Goal: Task Accomplishment & Management: Manage account settings

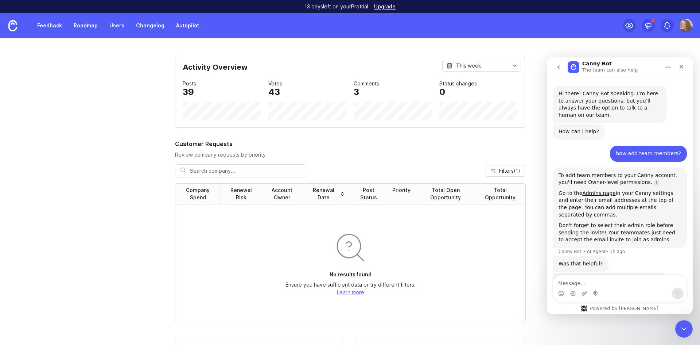
scroll to position [1, 0]
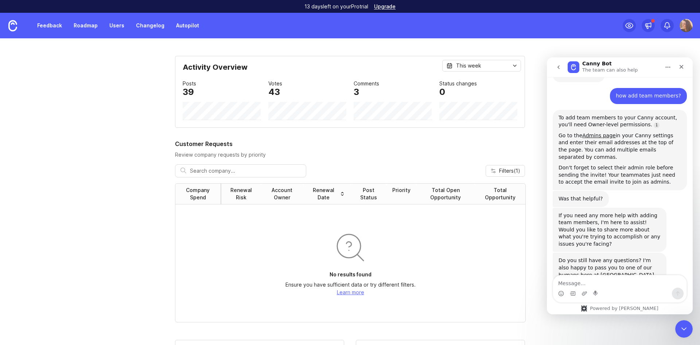
scroll to position [66, 0]
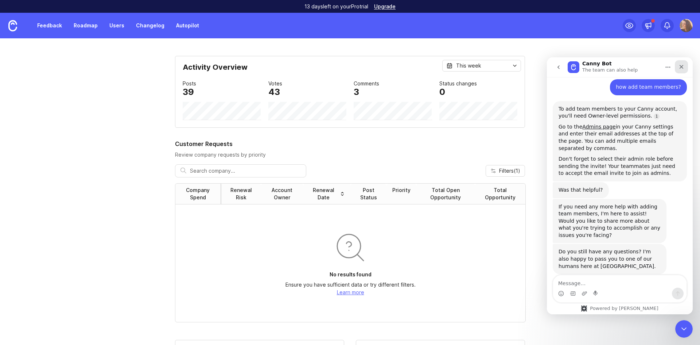
click at [683, 67] on icon "Close" at bounding box center [682, 67] width 4 height 4
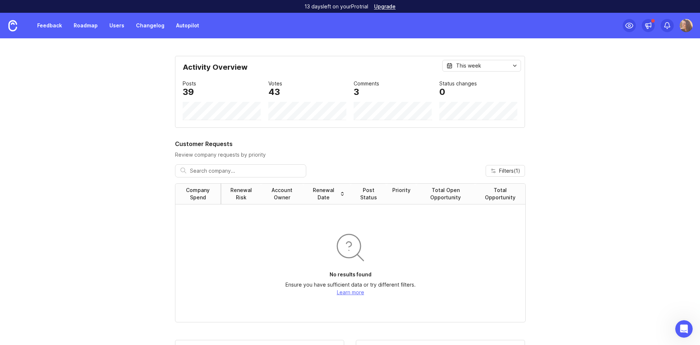
click at [122, 27] on link "Users" at bounding box center [117, 25] width 24 height 13
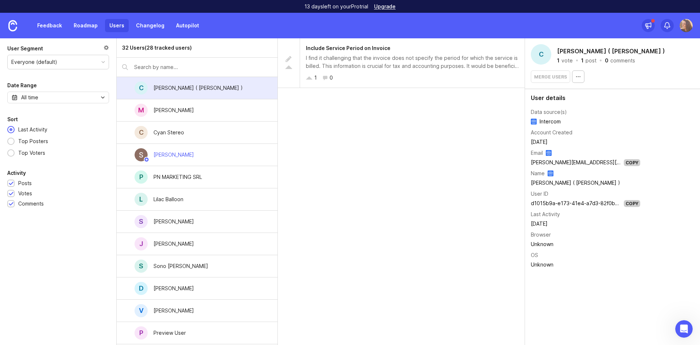
click at [54, 22] on link "Feedback" at bounding box center [50, 25] width 34 height 13
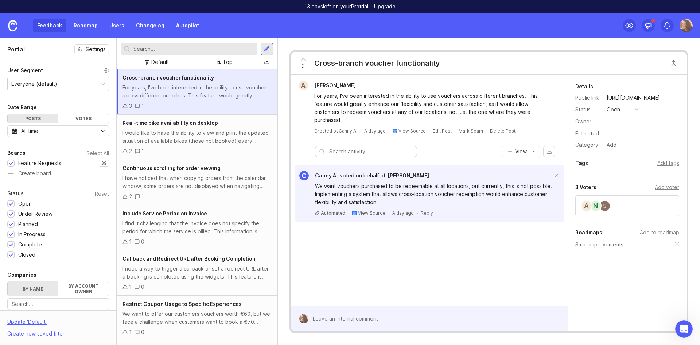
click at [225, 66] on div "Top" at bounding box center [225, 62] width 22 height 10
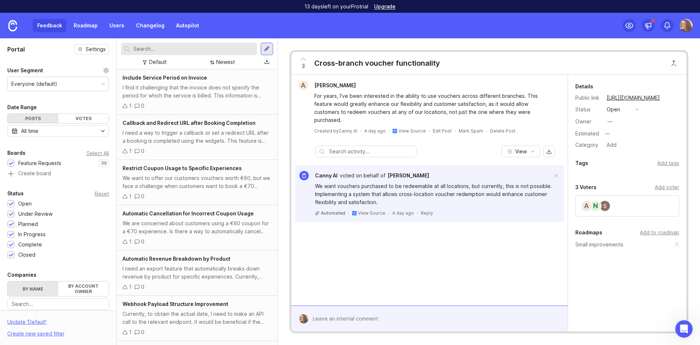
click at [200, 93] on div "I find it challenging that the invoice does not specify the period for which th…" at bounding box center [197, 92] width 149 height 16
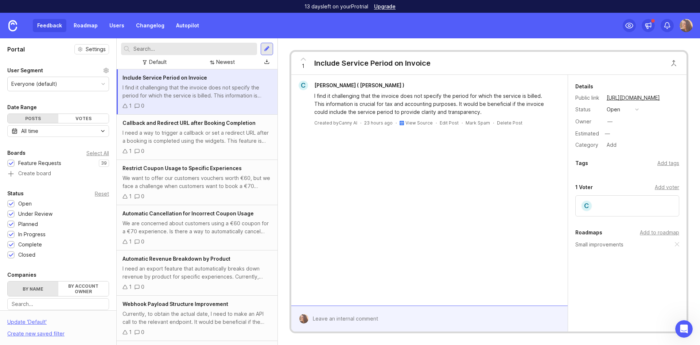
click at [686, 29] on img at bounding box center [686, 25] width 13 height 13
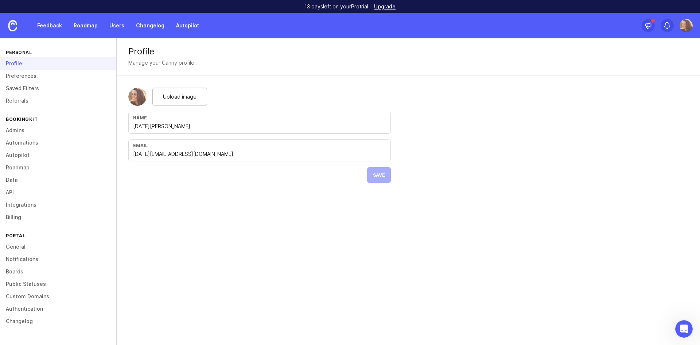
click at [20, 215] on link "Billing" at bounding box center [58, 217] width 116 height 12
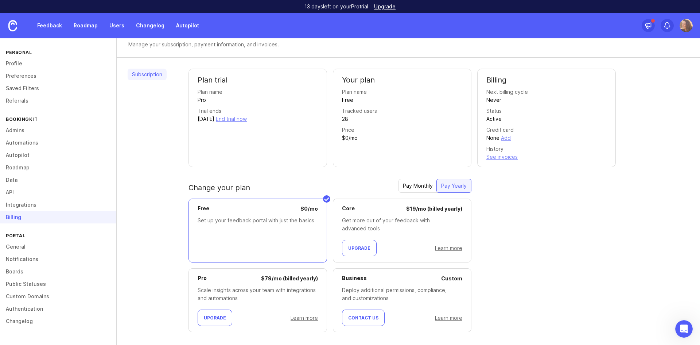
scroll to position [28, 0]
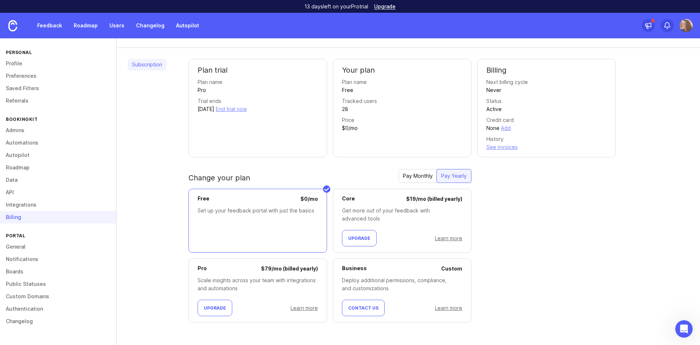
click at [561, 206] on div "Plan trial Plan name Pro Trial ends September 10, 2025 End trial now Your plan …" at bounding box center [439, 196] width 501 height 275
click at [602, 202] on div "Plan trial Plan name Pro Trial ends September 10, 2025 End trial now Your plan …" at bounding box center [439, 196] width 501 height 275
click at [146, 22] on link "Changelog" at bounding box center [150, 25] width 37 height 13
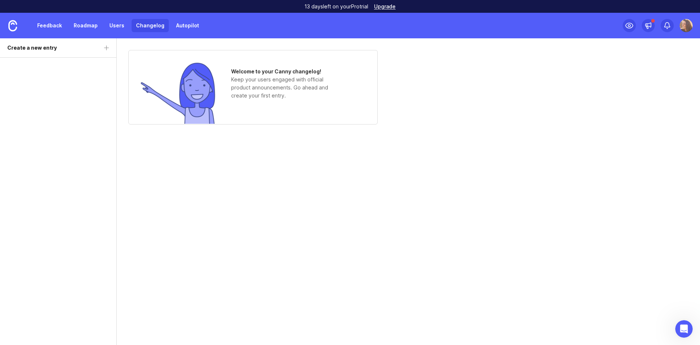
click at [57, 24] on link "Feedback" at bounding box center [50, 25] width 34 height 13
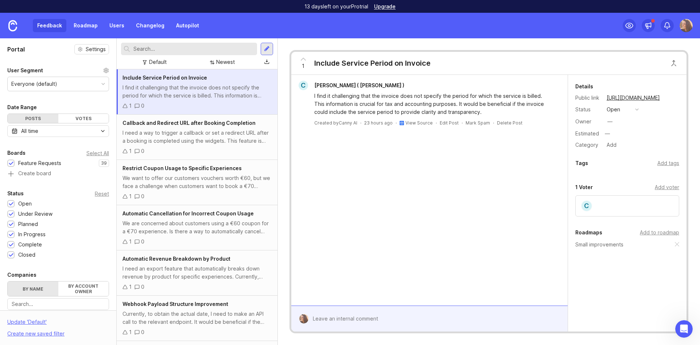
click at [424, 122] on link "View Source" at bounding box center [419, 122] width 27 height 5
click at [590, 135] on div "Estimated" at bounding box center [588, 133] width 24 height 5
click at [439, 318] on div at bounding box center [435, 318] width 253 height 14
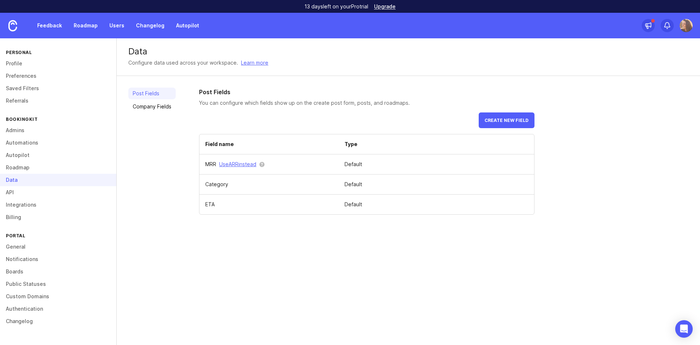
click at [516, 123] on button "Create new field" at bounding box center [507, 120] width 56 height 16
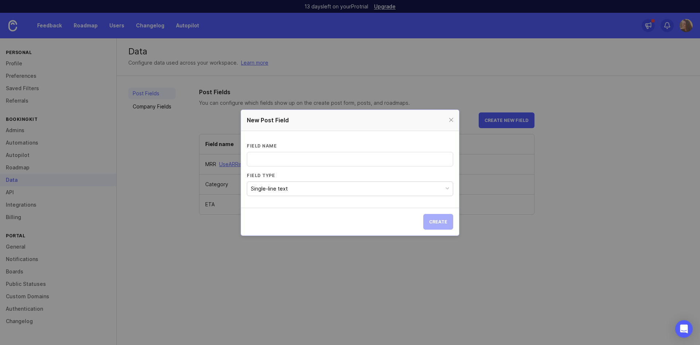
click at [407, 188] on button "Single-line text" at bounding box center [350, 188] width 206 height 15
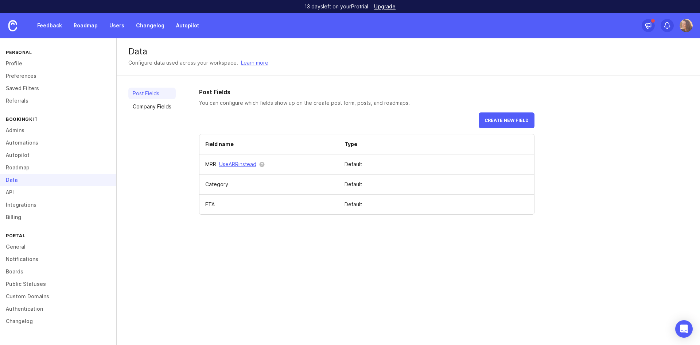
click at [144, 104] on link "Company Fields" at bounding box center [151, 107] width 47 height 12
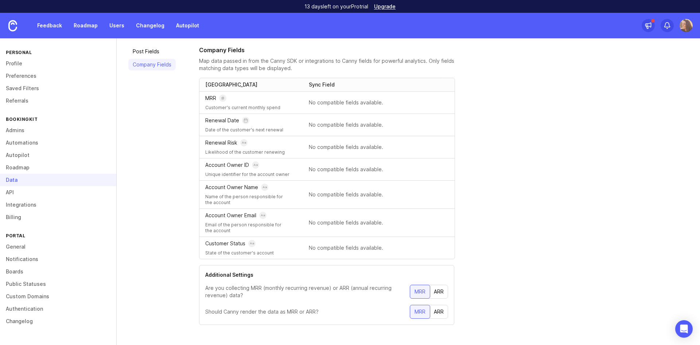
scroll to position [45, 0]
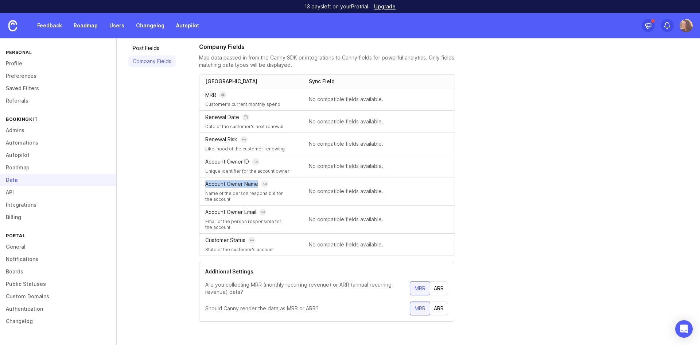
drag, startPoint x: 205, startPoint y: 183, endPoint x: 255, endPoint y: 186, distance: 50.8
click at [257, 185] on div "Account Owner Name Name of the person responsible for the account" at bounding box center [249, 191] width 99 height 28
click at [218, 138] on p "Renewal Risk" at bounding box center [221, 139] width 32 height 7
click at [79, 25] on link "Roadmap" at bounding box center [85, 25] width 33 height 13
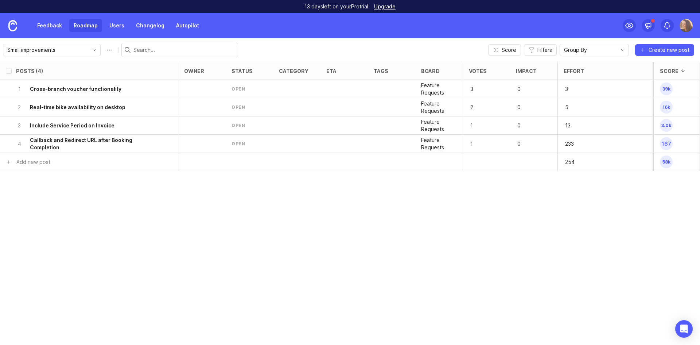
click at [10, 26] on img at bounding box center [12, 25] width 9 height 11
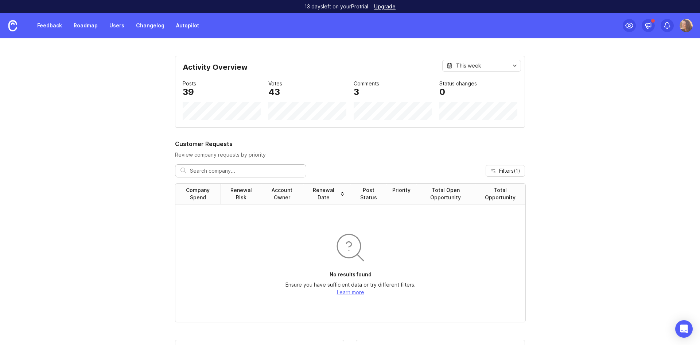
click at [684, 26] on img at bounding box center [686, 25] width 13 height 13
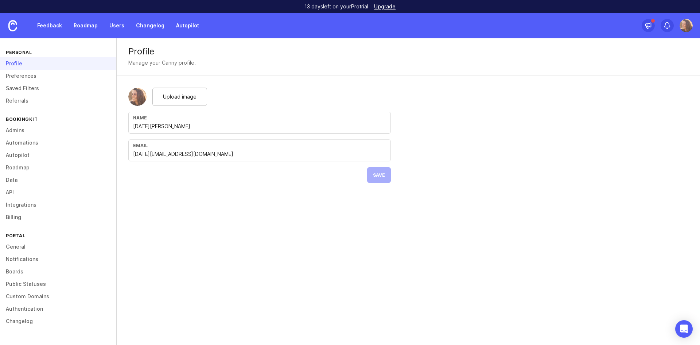
click at [22, 272] on link "Boards" at bounding box center [58, 271] width 116 height 12
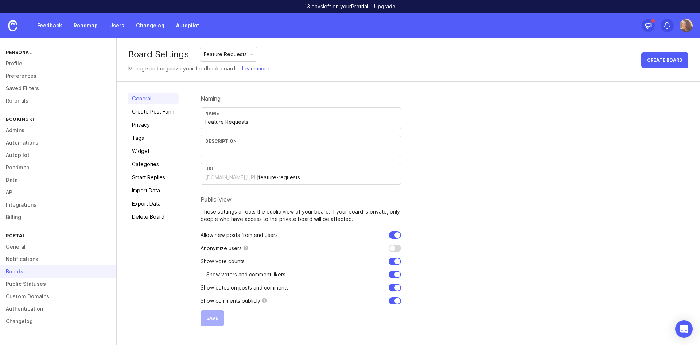
click at [230, 54] on div "Feature Requests" at bounding box center [225, 54] width 43 height 8
click at [411, 55] on div "Board Settings Feature Requests Manage and organize your feedback boards. Learn…" at bounding box center [409, 59] width 584 height 43
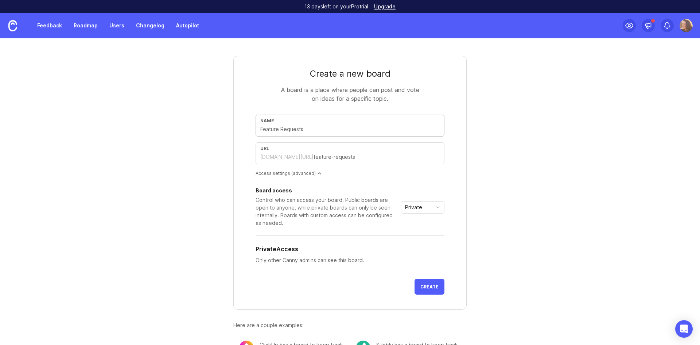
click at [327, 130] on input "text" at bounding box center [349, 129] width 179 height 8
type input "B"
type input "b"
type input "Bu"
type input "bu"
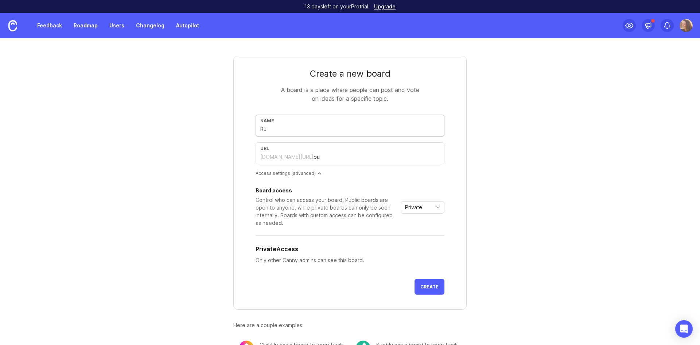
type input "Bug"
type input "bug"
type input "Bugs"
type input "bugs"
click at [266, 129] on input "Bugs" at bounding box center [349, 129] width 179 height 8
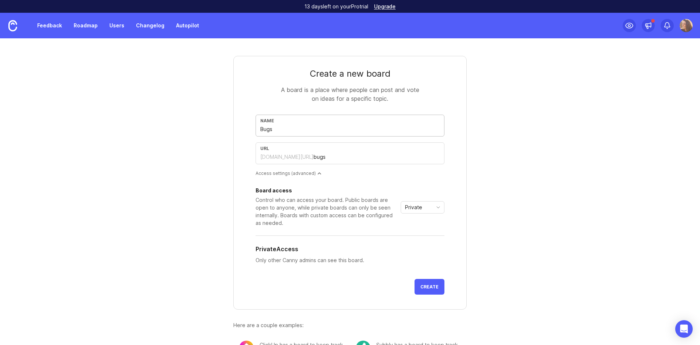
click at [266, 129] on input "Bugs" at bounding box center [349, 129] width 179 height 8
type input "T"
type input "t"
type input "TE"
type input "te"
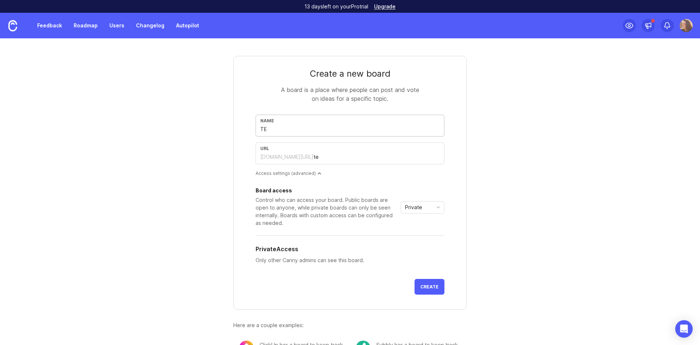
type input "TEc"
type input "tec"
type input "TEch"
type input "tech"
type input "TEc"
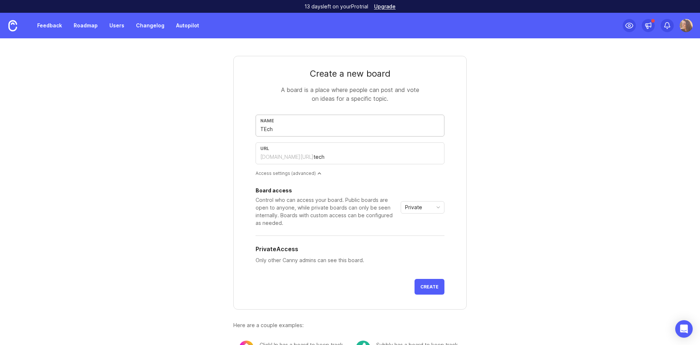
type input "tec"
type input "TE"
type input "te"
type input "T"
type input "t"
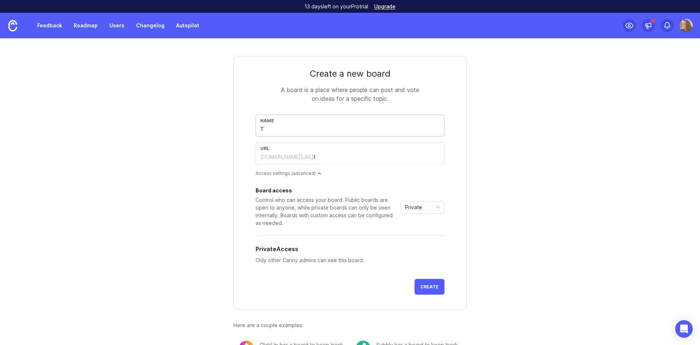
type input "Te"
type input "te"
type input "Tec"
type input "tec"
type input "Tech"
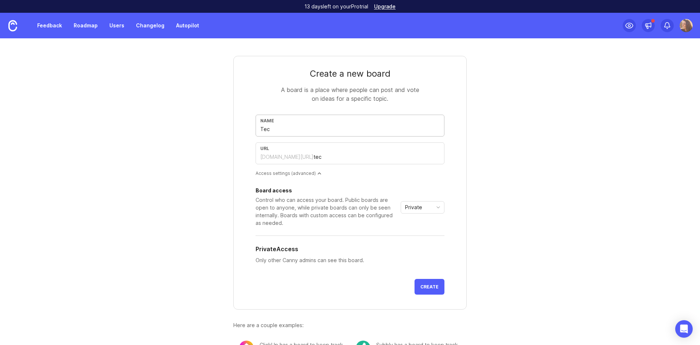
type input "tech"
type input "Tech S"
type input "tech-s"
type input "Tech Su"
type input "tech-su"
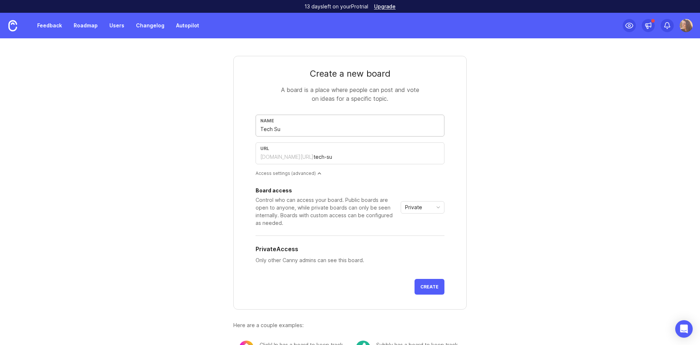
type input "Tech Sup"
type input "tech-sup"
type input "Tech Supp"
type input "tech-supp"
type input "Tech Suppo"
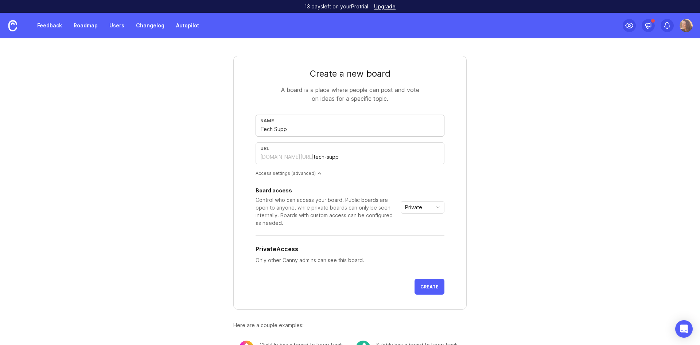
type input "tech-suppo"
type input "Tech Suppor"
type input "tech-suppor"
type input "Tech Support"
type input "tech-support"
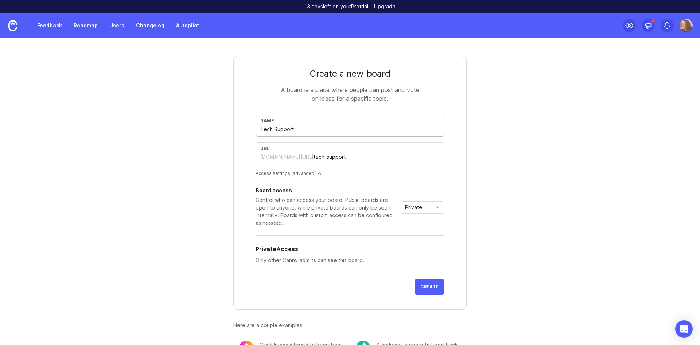
type input "Tech Support"
drag, startPoint x: 280, startPoint y: 198, endPoint x: 360, endPoint y: 215, distance: 82.0
click at [360, 215] on div "Control who can access your board. Public boards are open to anyone, while priv…" at bounding box center [327, 211] width 142 height 31
click at [384, 235] on div "Board access Control who can access your board. Public boards are open to anyon…" at bounding box center [350, 230] width 189 height 85
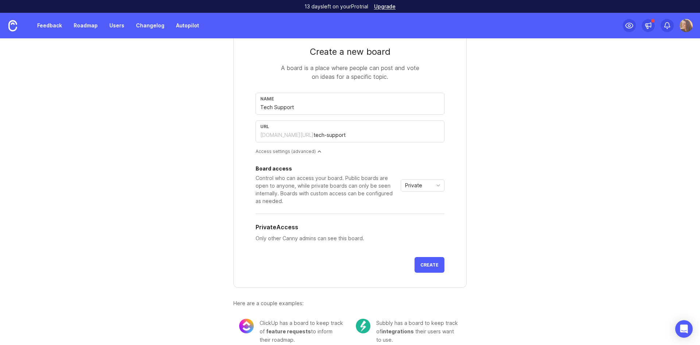
scroll to position [32, 0]
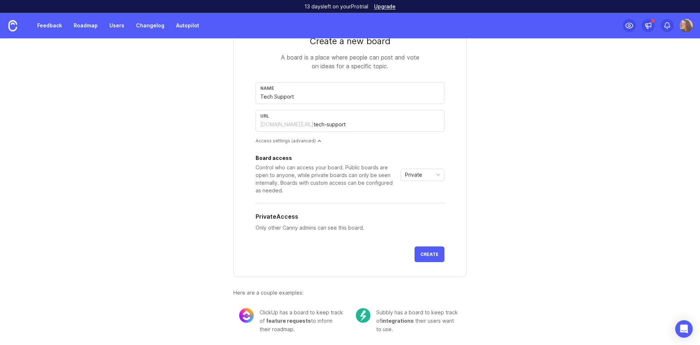
click at [427, 257] on button "Create" at bounding box center [430, 254] width 30 height 16
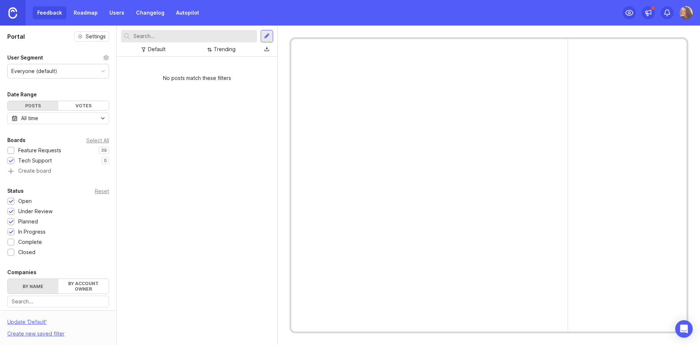
click at [58, 9] on div "Feedback Roadmap Users Changelog Autopilot" at bounding box center [118, 12] width 171 height 13
click at [51, 16] on div "Feedback Roadmap Users Changelog Autopilot" at bounding box center [118, 12] width 171 height 13
click at [57, 11] on div "Feedback Roadmap Users Changelog Autopilot" at bounding box center [118, 12] width 171 height 13
click at [42, 150] on div "Feature Requests" at bounding box center [39, 150] width 43 height 8
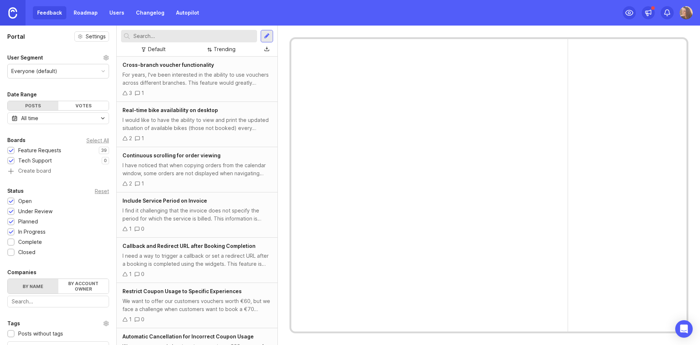
click at [13, 159] on div at bounding box center [11, 160] width 5 height 5
click at [203, 74] on div "For years, I've been interested in the ability to use vouchers across different…" at bounding box center [197, 79] width 149 height 16
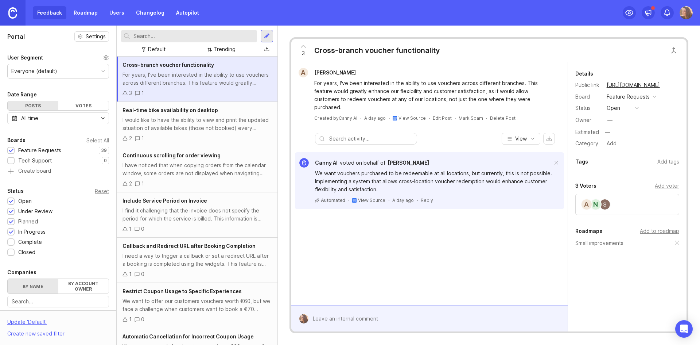
click at [655, 98] on div "Feature Requests" at bounding box center [632, 96] width 54 height 9
click at [667, 98] on div "Board Feature Requests" at bounding box center [628, 96] width 104 height 9
click at [637, 109] on div "button" at bounding box center [637, 108] width 4 height 4
click at [663, 125] on div "Owner —" at bounding box center [628, 120] width 104 height 11
click at [13, 162] on div at bounding box center [11, 160] width 5 height 5
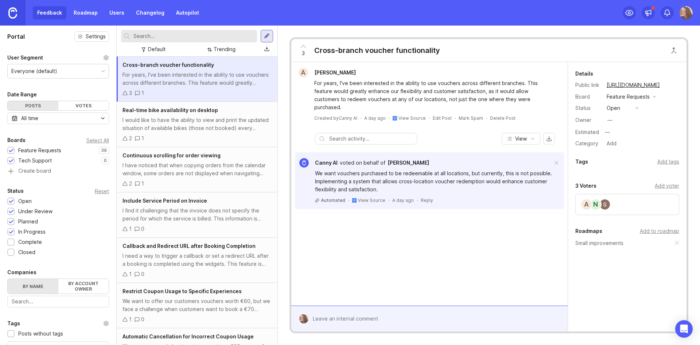
click at [11, 150] on div at bounding box center [11, 150] width 5 height 5
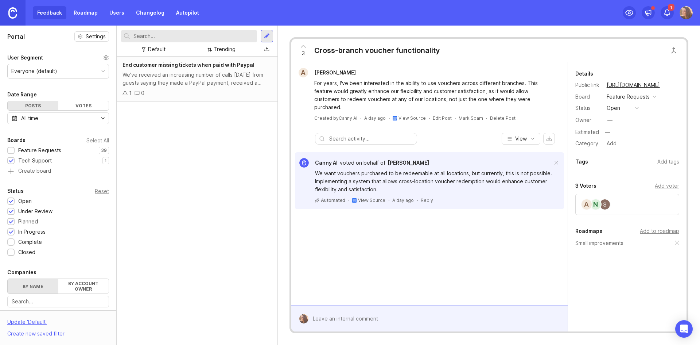
click at [179, 70] on div "End customer missing tickets when paid with Paypal We've received an increasing…" at bounding box center [197, 79] width 161 height 45
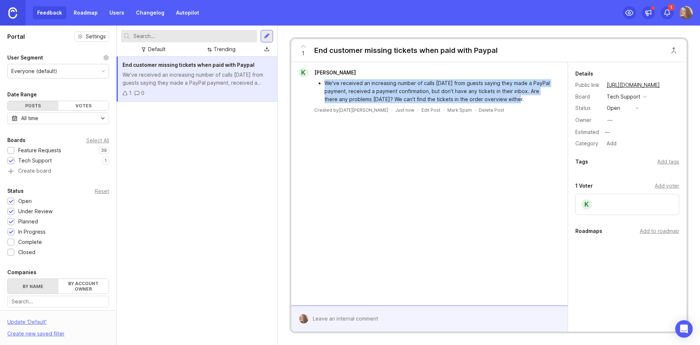
drag, startPoint x: 325, startPoint y: 83, endPoint x: 526, endPoint y: 103, distance: 201.6
click at [526, 103] on li "We've received an increasing number of calls today from guests saying they made…" at bounding box center [439, 91] width 229 height 24
click at [345, 72] on span "Katharina Buchner" at bounding box center [335, 72] width 42 height 6
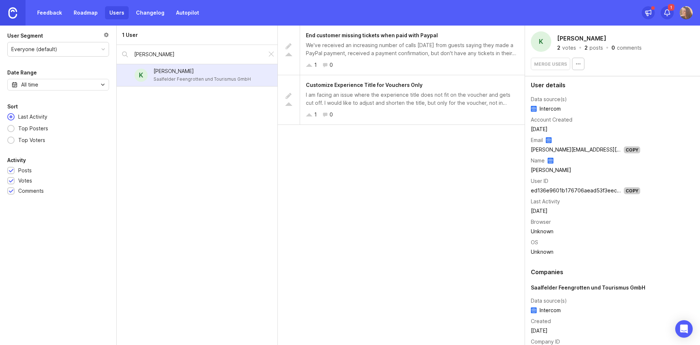
click at [574, 286] on div "Saalfelder Feengrotten und Tourismus GmbH" at bounding box center [612, 287] width 163 height 8
click at [47, 13] on link "Feedback" at bounding box center [50, 12] width 34 height 13
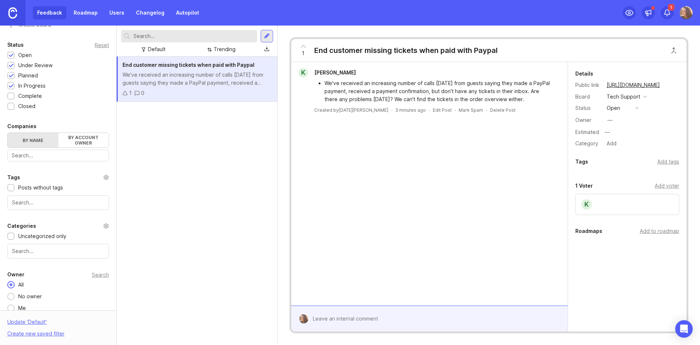
scroll to position [154, 0]
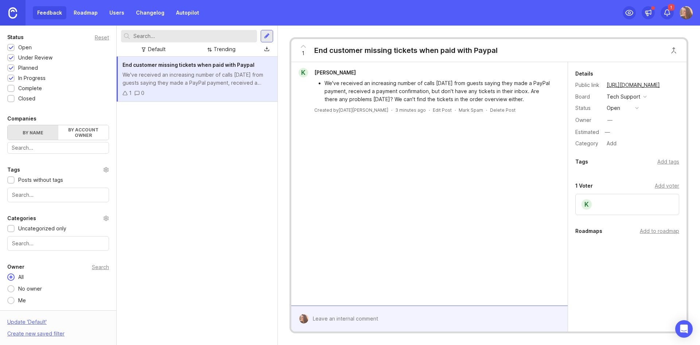
click at [56, 147] on input "text" at bounding box center [58, 148] width 93 height 8
click at [0, 0] on div "Saalfelder Feengrotten und Tourismus GmbH" at bounding box center [0, 0] width 0 height 0
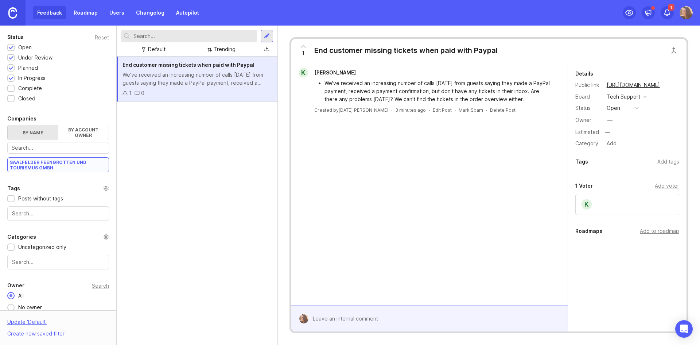
click at [74, 128] on label "By account owner" at bounding box center [83, 132] width 51 height 15
click at [8, 125] on input "By account owner" at bounding box center [8, 125] width 0 height 0
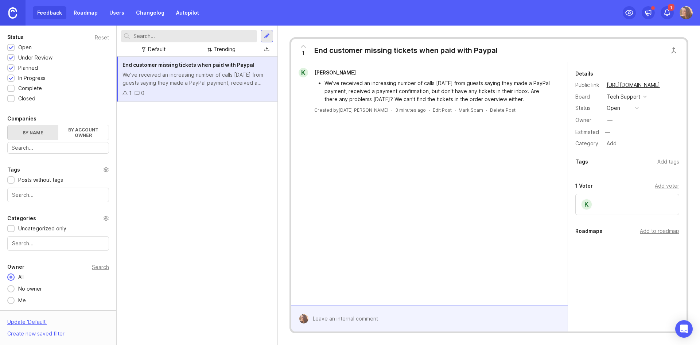
click at [64, 146] on input "text" at bounding box center [58, 148] width 93 height 8
click at [0, 0] on div "Saalfelder Feengrotten und Tourismus GmbH" at bounding box center [0, 0] width 0 height 0
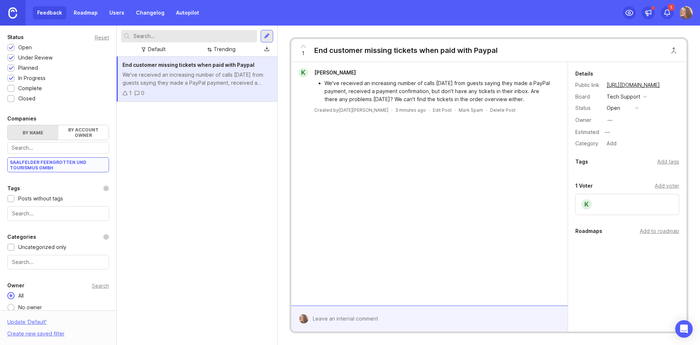
click at [32, 136] on label "By name" at bounding box center [33, 132] width 51 height 15
click at [8, 125] on input "By name" at bounding box center [8, 125] width 0 height 0
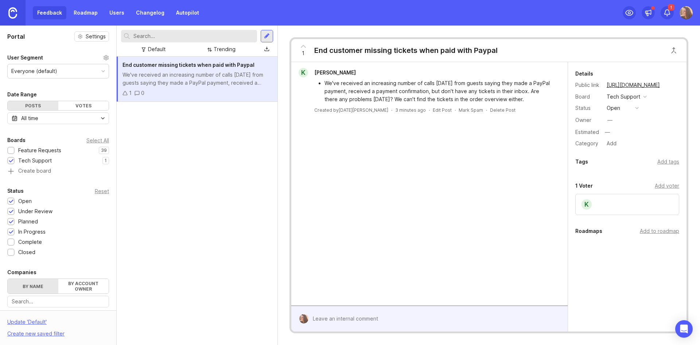
click at [11, 151] on div at bounding box center [11, 150] width 5 height 5
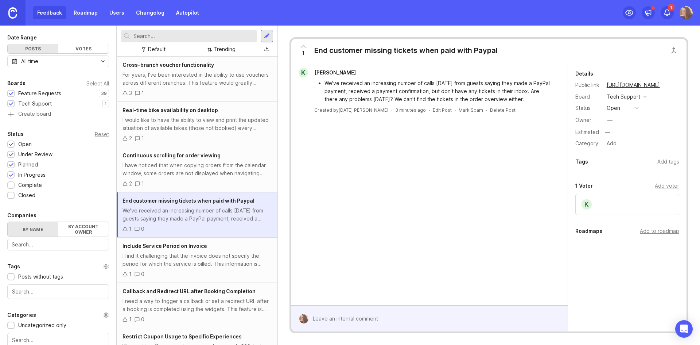
scroll to position [119, 0]
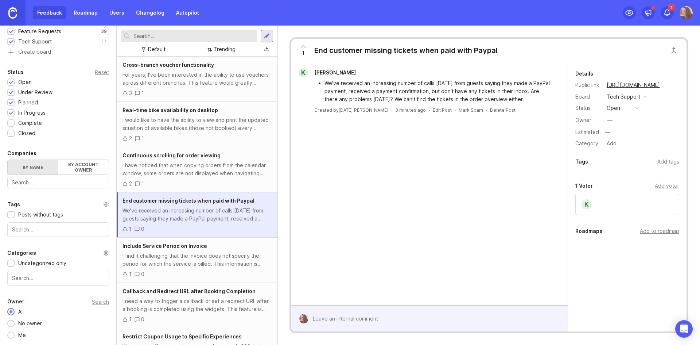
click at [41, 184] on input "text" at bounding box center [58, 182] width 93 height 8
click at [0, 0] on div "Saalfelder Feengrotten und Tourismus GmbH" at bounding box center [0, 0] width 0 height 0
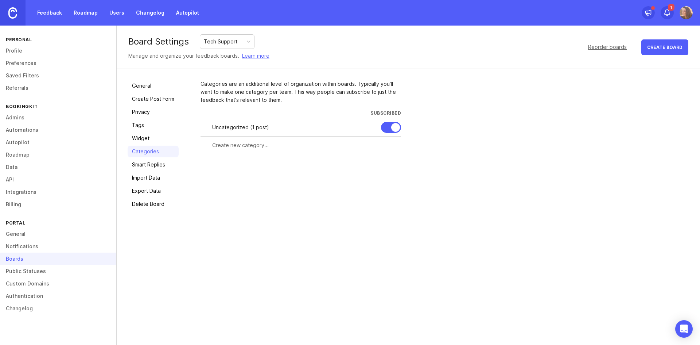
click at [51, 7] on link "Feedback" at bounding box center [50, 12] width 34 height 13
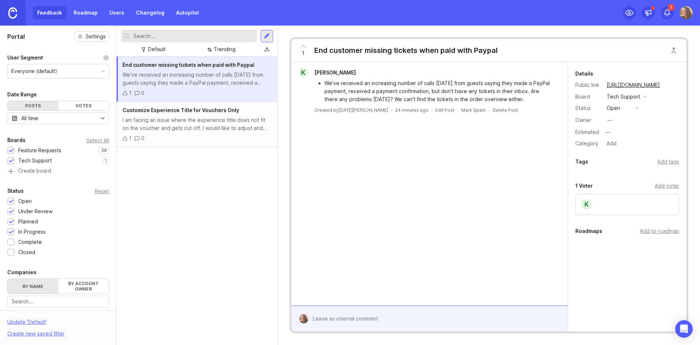
click at [43, 151] on div "Feature Requests" at bounding box center [39, 150] width 43 height 8
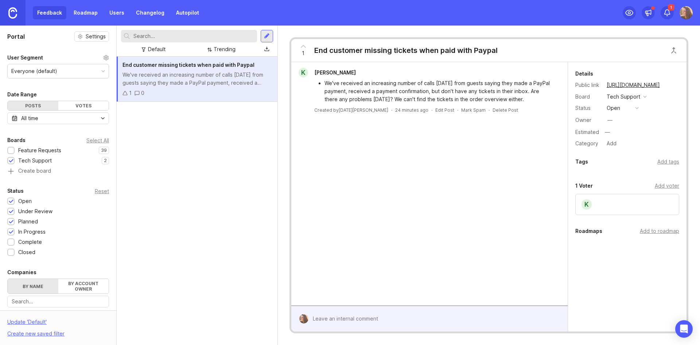
click at [405, 85] on li "We've received an increasing number of calls [DATE] from guests saying they mad…" at bounding box center [439, 91] width 229 height 24
click at [27, 149] on div "Feature Requests" at bounding box center [39, 150] width 43 height 8
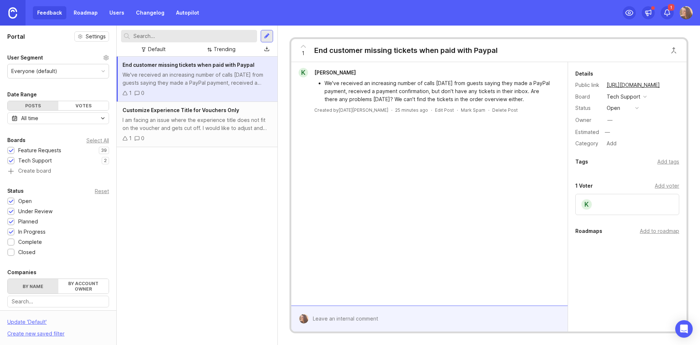
click at [196, 77] on div "We've received an increasing number of calls [DATE] from guests saying they mad…" at bounding box center [197, 79] width 149 height 16
click at [34, 151] on div "Feature Requests" at bounding box center [39, 150] width 43 height 8
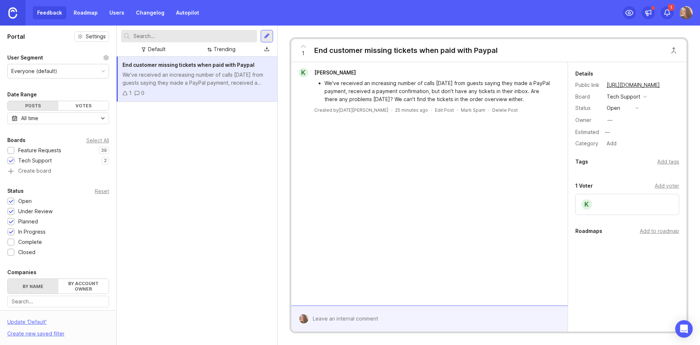
click at [35, 160] on div "Tech Support" at bounding box center [35, 160] width 34 height 8
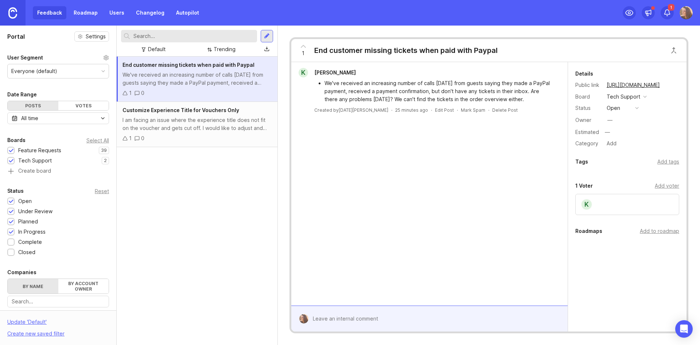
click at [195, 117] on div "I am facing an issue where the experience title does not fit on the voucher and…" at bounding box center [197, 124] width 149 height 16
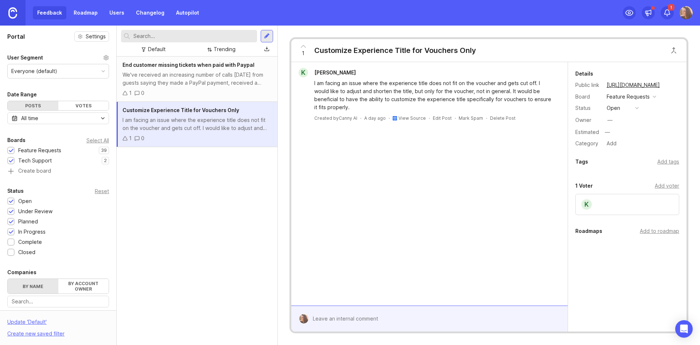
click at [9, 149] on div at bounding box center [11, 150] width 5 height 5
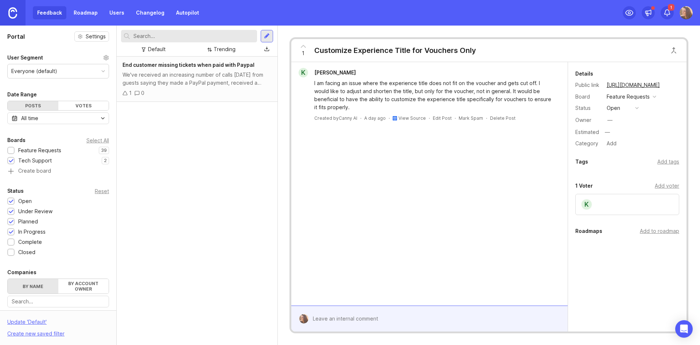
click at [180, 79] on div "We've received an increasing number of calls [DATE] from guests saying they mad…" at bounding box center [197, 79] width 149 height 16
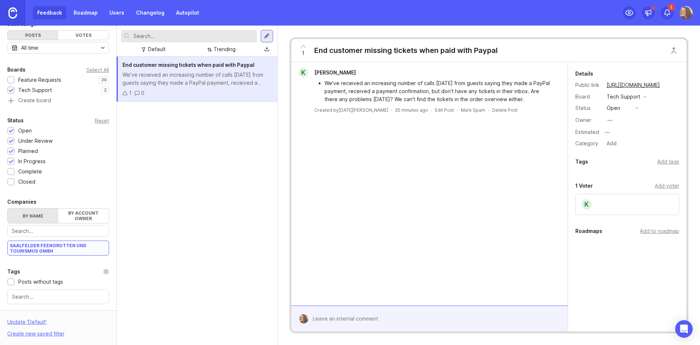
scroll to position [73, 0]
click at [12, 167] on div at bounding box center [11, 169] width 5 height 5
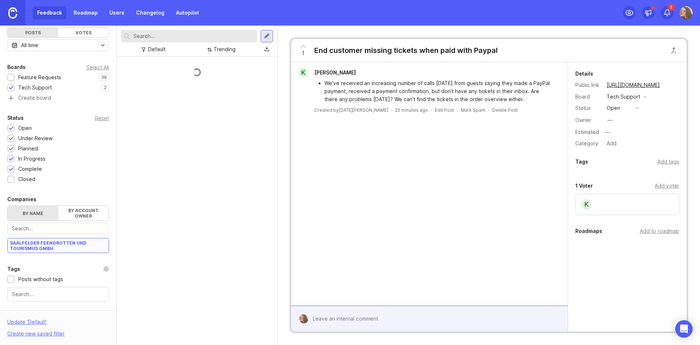
click at [11, 179] on div at bounding box center [11, 179] width 5 height 5
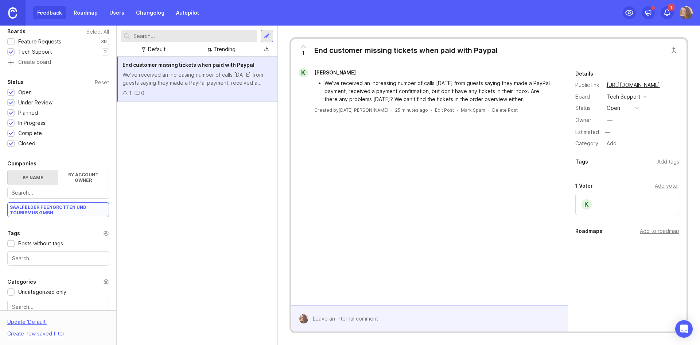
scroll to position [99, 0]
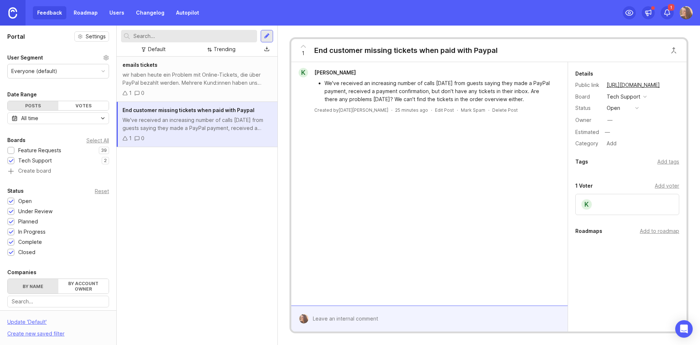
click at [168, 81] on div "wir haben heute ein Problem mit Online-Tickets, die über PayPal bezahlt werden.…" at bounding box center [197, 79] width 149 height 16
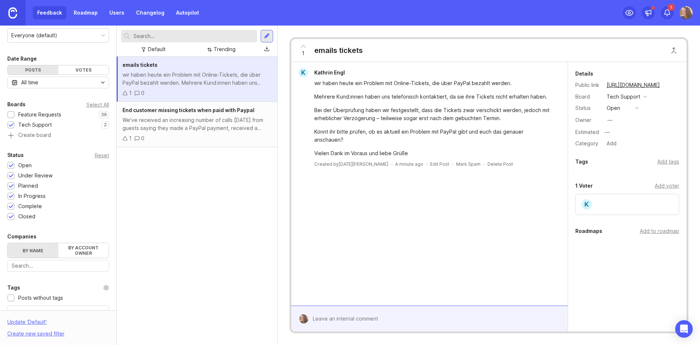
scroll to position [109, 0]
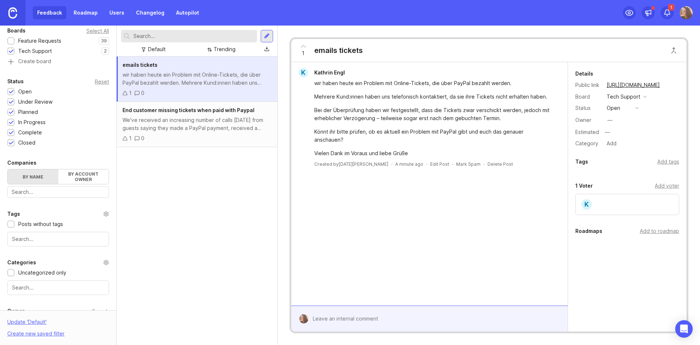
click at [40, 192] on input "text" at bounding box center [58, 192] width 93 height 8
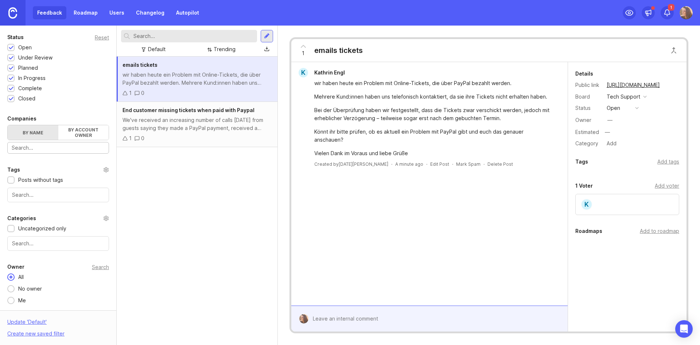
scroll to position [0, 0]
click at [61, 99] on div "Closed 1" at bounding box center [58, 98] width 102 height 8
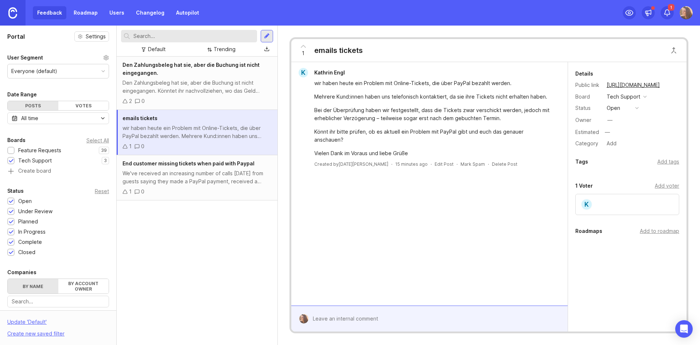
click at [606, 43] on div "1 emails tickets" at bounding box center [488, 50] width 395 height 23
click at [575, 51] on div "1 emails tickets" at bounding box center [488, 50] width 395 height 23
click at [666, 11] on icon at bounding box center [667, 12] width 5 height 5
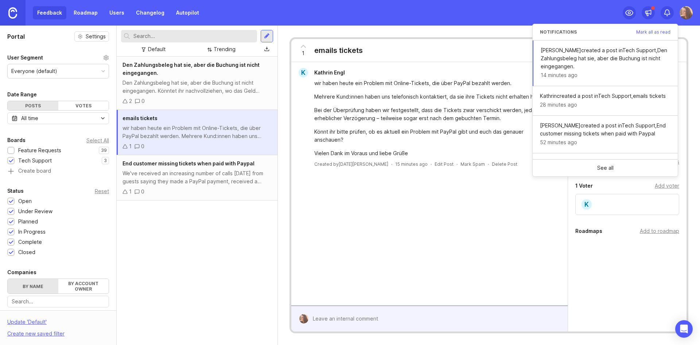
click at [686, 13] on img at bounding box center [686, 12] width 13 height 13
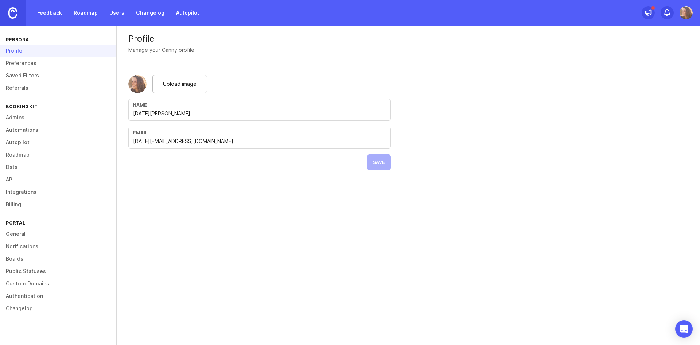
click at [27, 142] on link "Autopilot" at bounding box center [58, 142] width 116 height 12
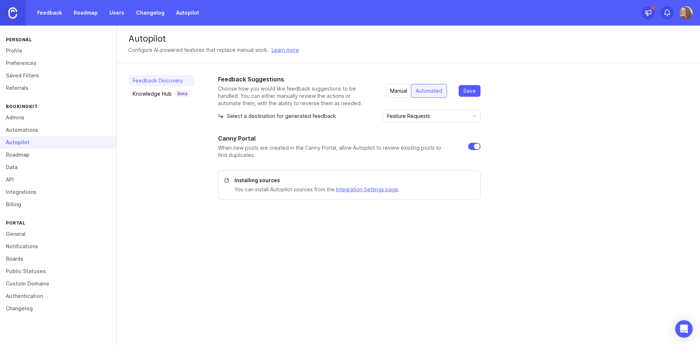
click at [452, 118] on input "Feature Requests" at bounding box center [427, 116] width 81 height 8
click at [433, 140] on li "Tech Support" at bounding box center [434, 142] width 89 height 12
click at [435, 117] on input "Tech Support" at bounding box center [427, 116] width 81 height 8
click at [474, 116] on icon "toggle icon" at bounding box center [475, 116] width 12 height 6
click at [453, 128] on li "Feature Requests" at bounding box center [434, 130] width 89 height 12
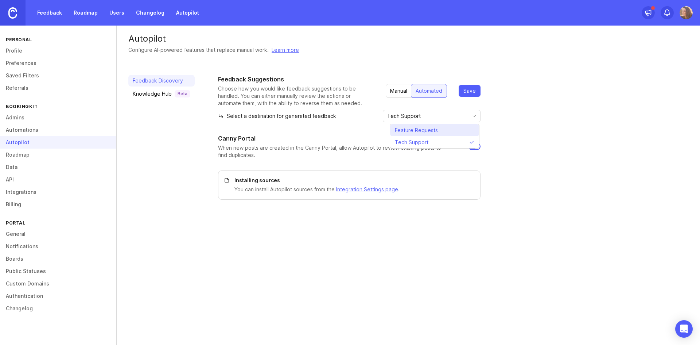
type input "Feature Requests"
click at [163, 93] on div "Knowledge Hub Beta" at bounding box center [162, 93] width 58 height 7
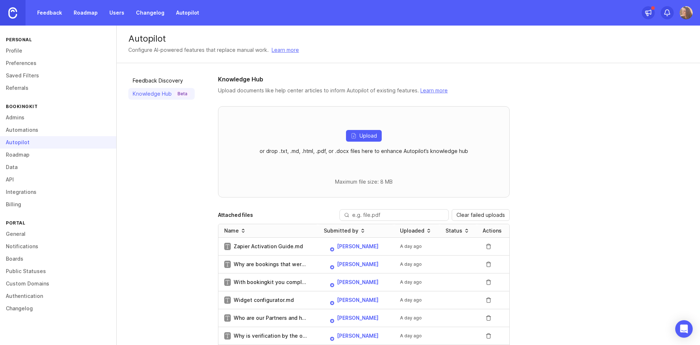
click at [169, 78] on link "Feedback Discovery" at bounding box center [161, 81] width 66 height 12
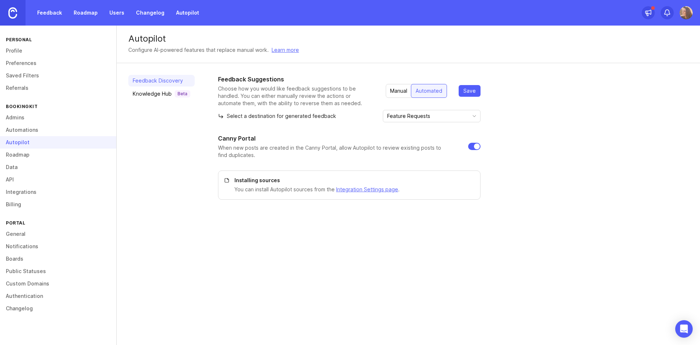
click at [610, 171] on div "Feedback Suggestions Choose how you would like feedback suggestions to be handl…" at bounding box center [453, 137] width 470 height 125
